Goal: Task Accomplishment & Management: Manage account settings

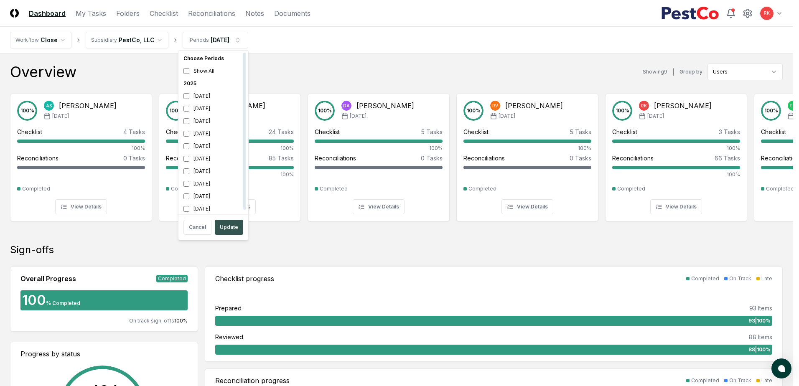
click at [231, 227] on button "Update" at bounding box center [229, 227] width 28 height 15
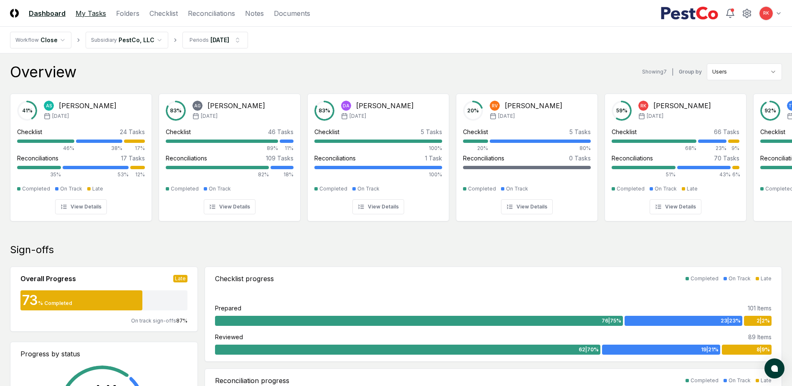
click at [83, 10] on link "My Tasks" at bounding box center [91, 13] width 30 height 10
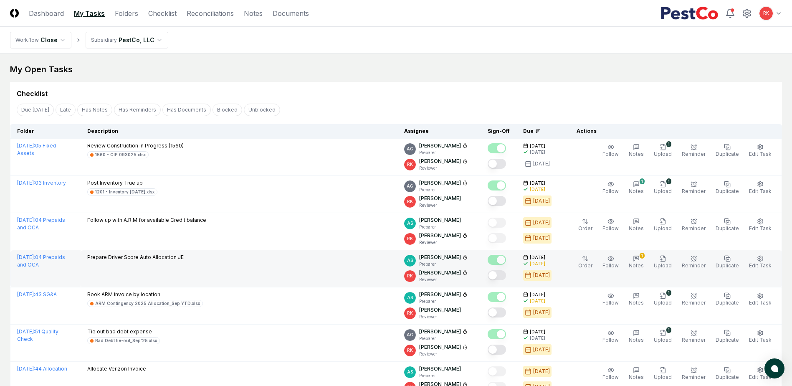
click at [503, 275] on button "Mark complete" at bounding box center [497, 275] width 18 height 10
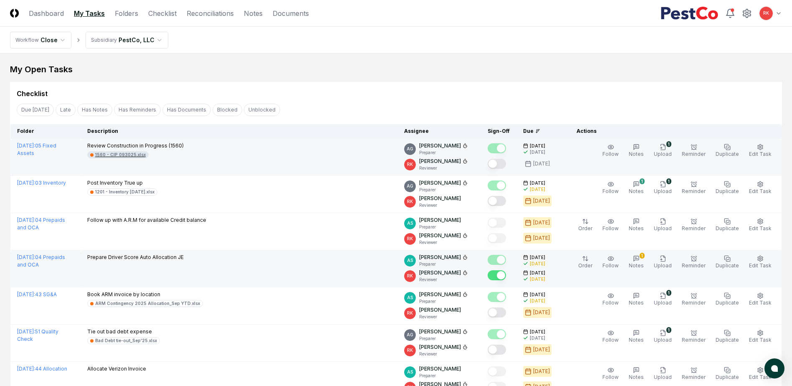
click at [104, 153] on div "1560 - CIP 093025.xlsx" at bounding box center [120, 155] width 51 height 6
